Goal: Task Accomplishment & Management: Use online tool/utility

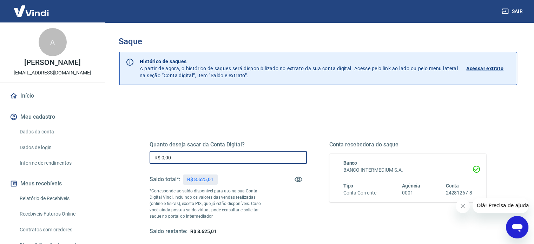
click at [197, 160] on input "R$ 0,00" at bounding box center [227, 157] width 157 height 13
click at [194, 133] on div "Quanto deseja sacar da Conta Digital? R$ 0,00 ​ Saldo total*: R$ 8.625,01 *Corr…" at bounding box center [317, 194] width 337 height 141
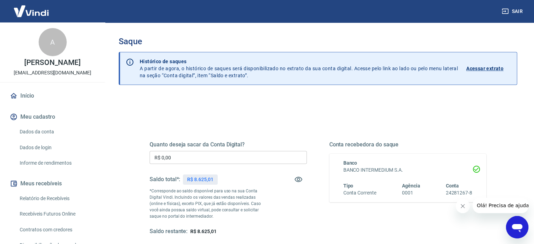
click at [180, 122] on div "Quanto deseja sacar da Conta Digital? R$ 0,00 ​ Saldo total*: R$ 8.625,01 *Corr…" at bounding box center [317, 191] width 353 height 163
click at [358, 119] on div "Quanto deseja sacar da Conta Digital? R$ 0,00 ​ Saldo total*: R$ 8.625,01 *Corr…" at bounding box center [317, 191] width 353 height 163
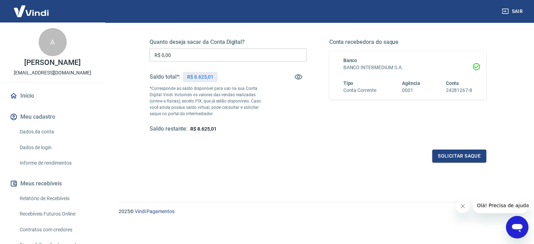
click at [223, 48] on input "R$ 0,00" at bounding box center [227, 54] width 157 height 13
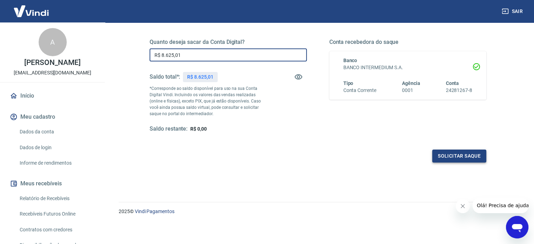
type input "R$ 8.625,01"
click at [448, 151] on button "Solicitar saque" at bounding box center [459, 155] width 54 height 13
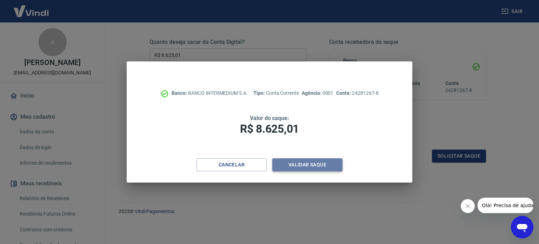
click at [327, 168] on button "Validar saque" at bounding box center [307, 164] width 70 height 13
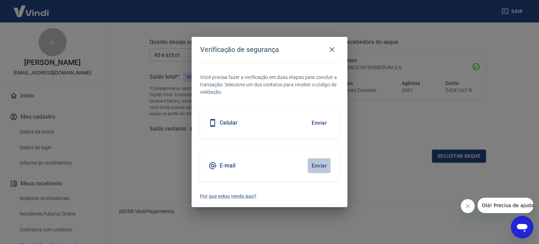
click at [327, 168] on button "Enviar" at bounding box center [319, 165] width 23 height 15
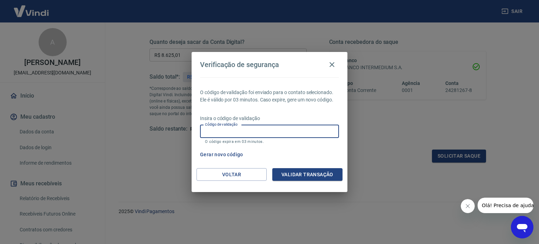
click at [300, 136] on input "Código de validação" at bounding box center [269, 131] width 139 height 13
type input "945603"
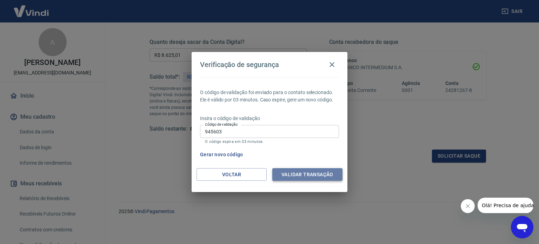
click at [316, 177] on button "Validar transação" at bounding box center [307, 174] width 70 height 13
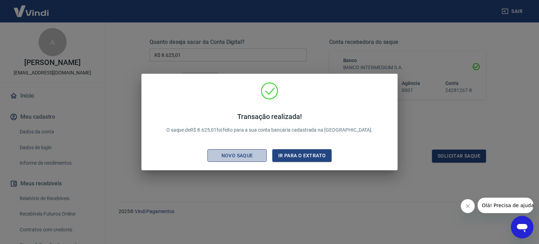
click at [250, 157] on div "Novo saque" at bounding box center [237, 155] width 48 height 9
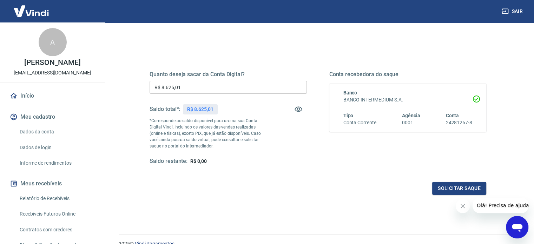
scroll to position [69, 0]
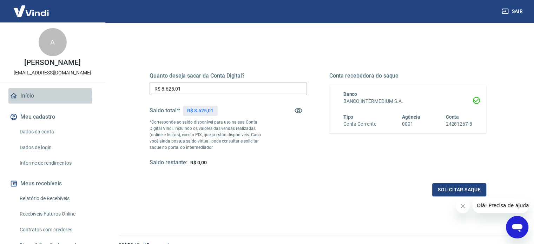
click at [42, 97] on link "Início" at bounding box center [52, 95] width 88 height 15
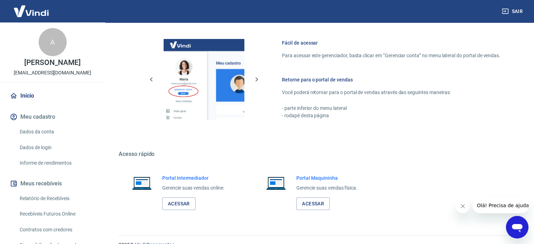
scroll to position [297, 0]
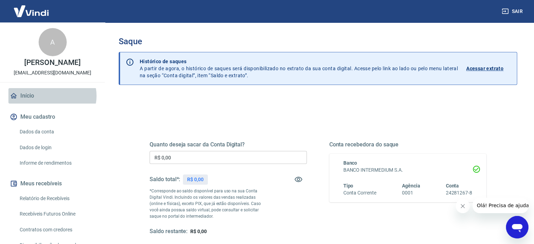
click at [52, 96] on link "Início" at bounding box center [52, 95] width 88 height 15
